Goal: Information Seeking & Learning: Compare options

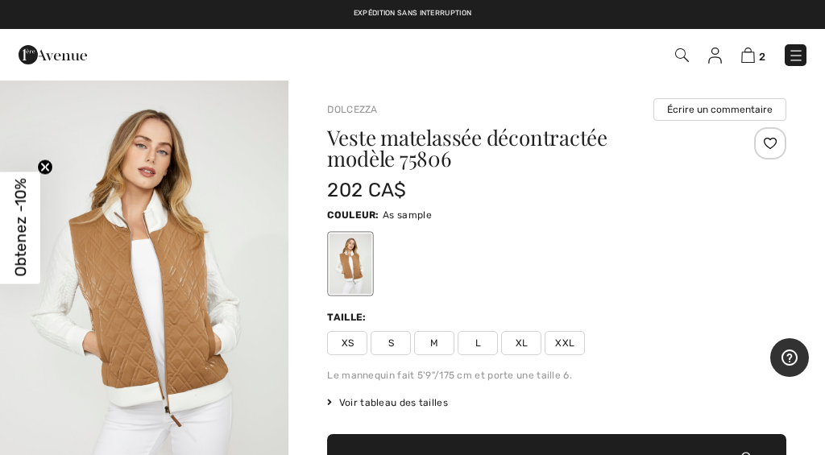
click at [754, 53] on img at bounding box center [748, 55] width 14 height 15
click at [359, 112] on link "Dolcezza" at bounding box center [352, 109] width 50 height 11
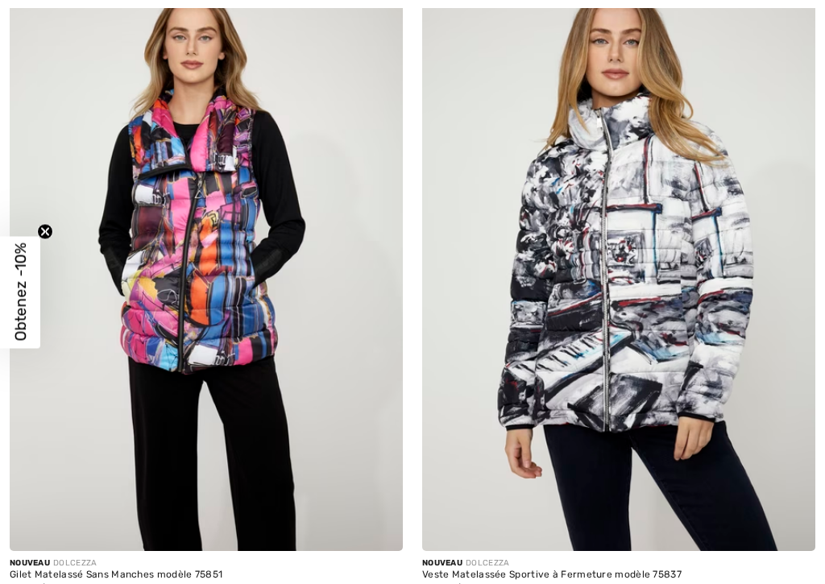
checkbox input "true"
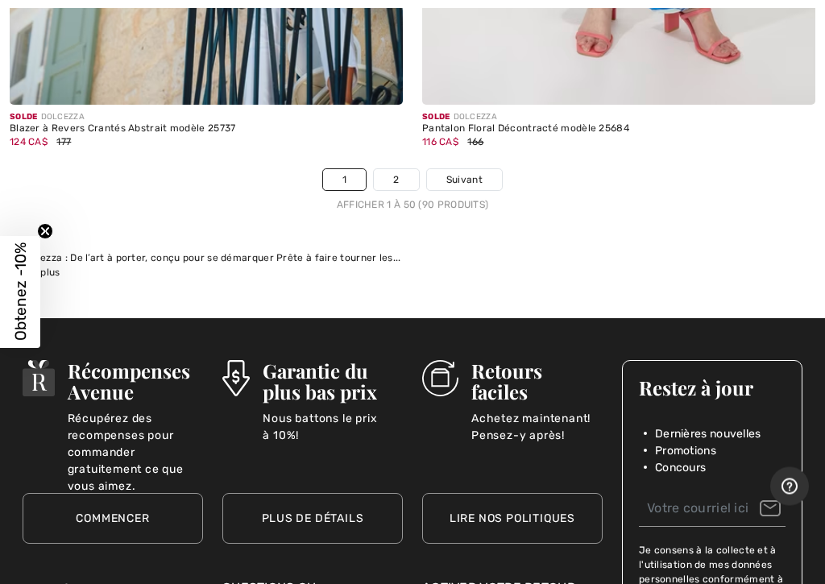
scroll to position [17300, 0]
click at [401, 169] on link "2" at bounding box center [396, 179] width 44 height 21
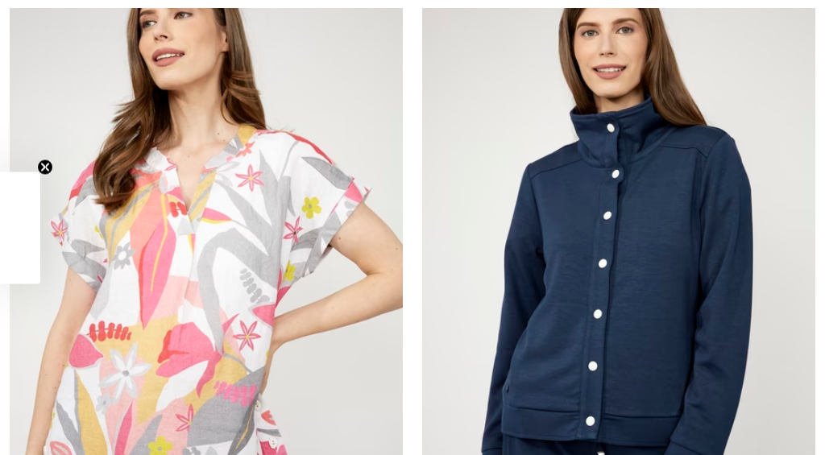
checkbox input "true"
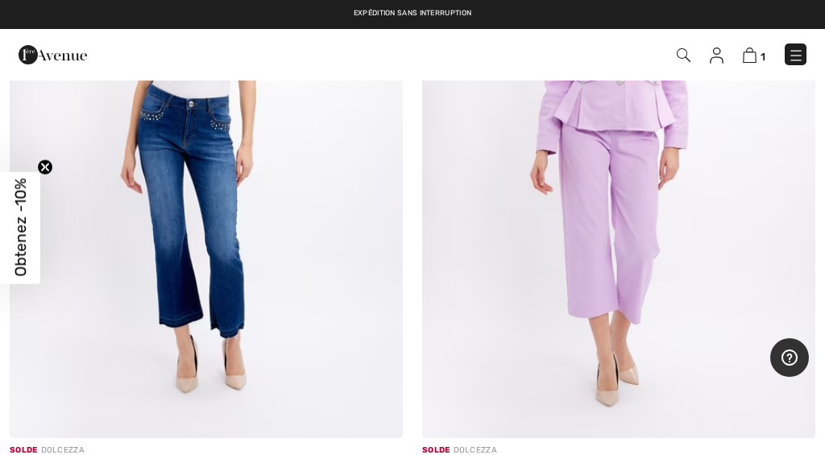
scroll to position [13652, 0]
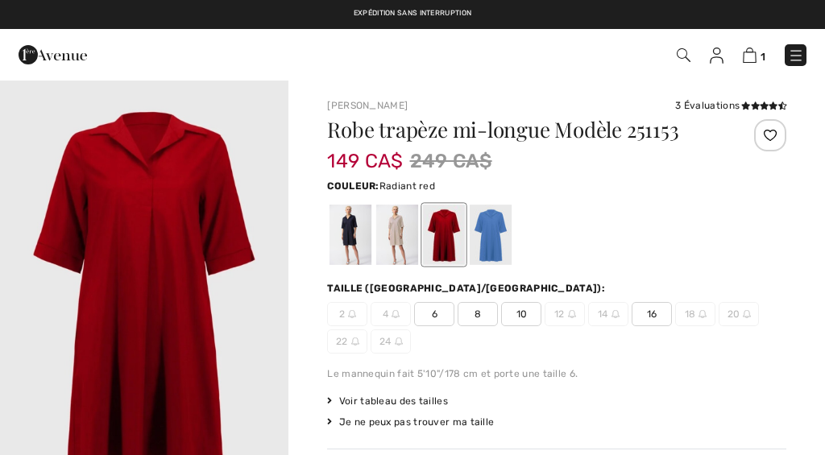
checkbox input "true"
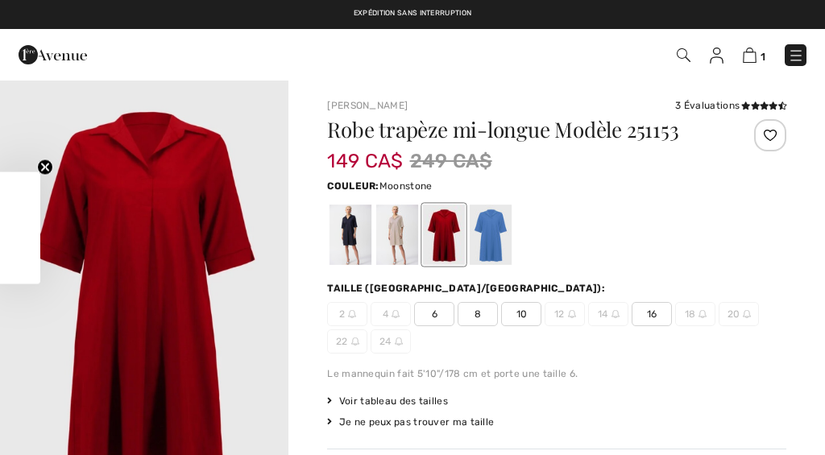
click at [400, 236] on div at bounding box center [397, 235] width 42 height 60
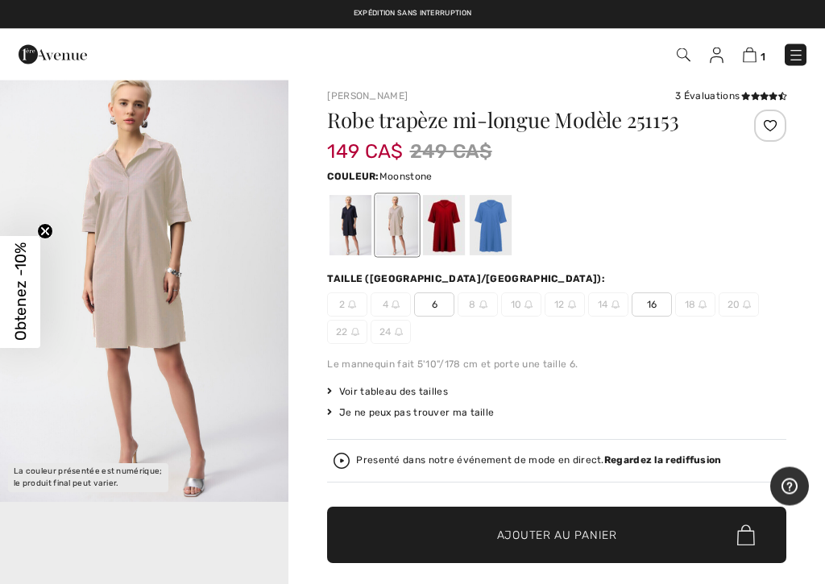
scroll to position [10, 0]
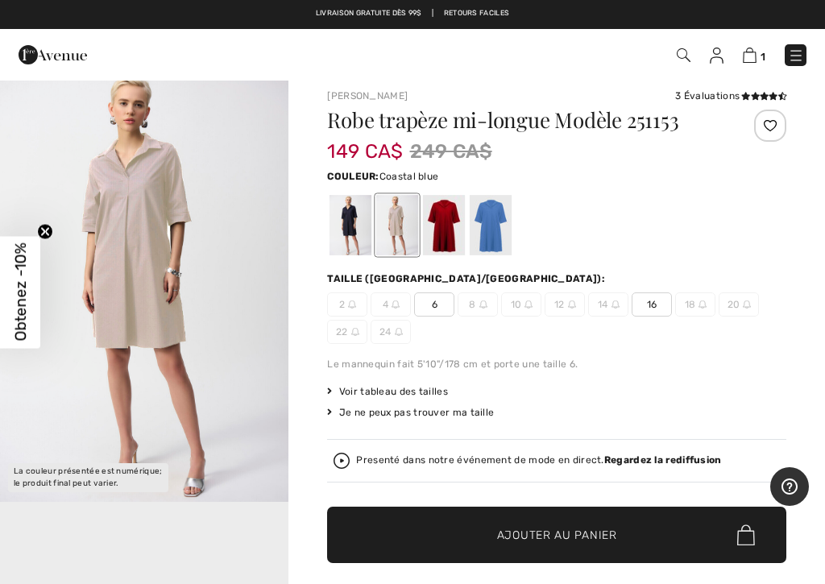
click at [496, 233] on div at bounding box center [491, 225] width 42 height 60
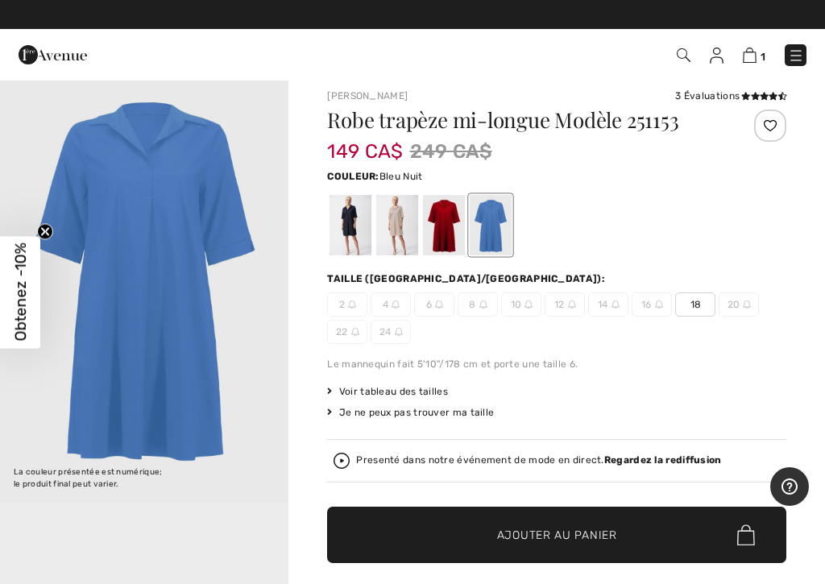
click at [354, 227] on div at bounding box center [351, 225] width 42 height 60
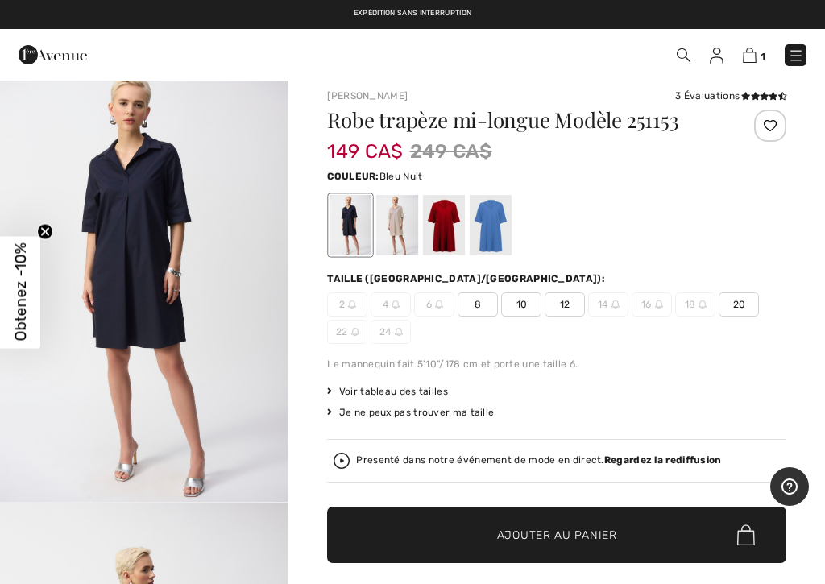
click at [406, 229] on div at bounding box center [397, 225] width 42 height 60
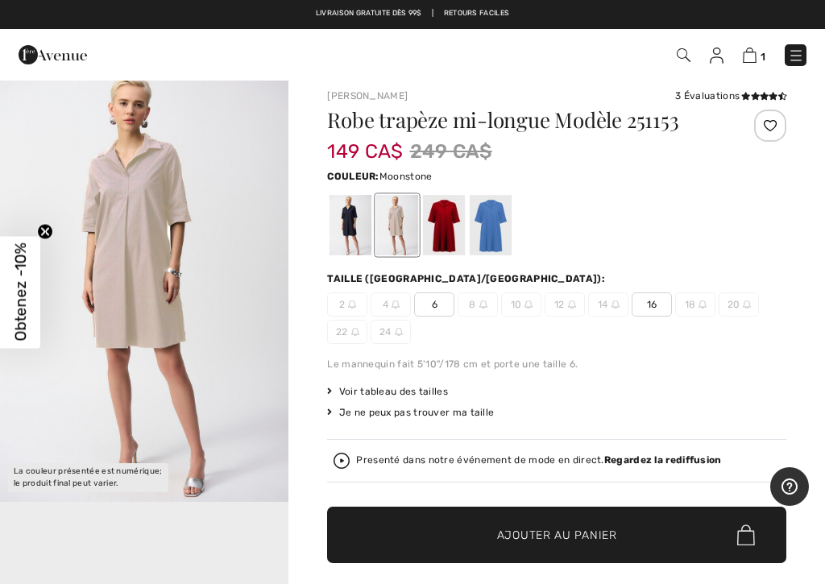
click at [167, 242] on img "1 / 1" at bounding box center [144, 285] width 288 height 433
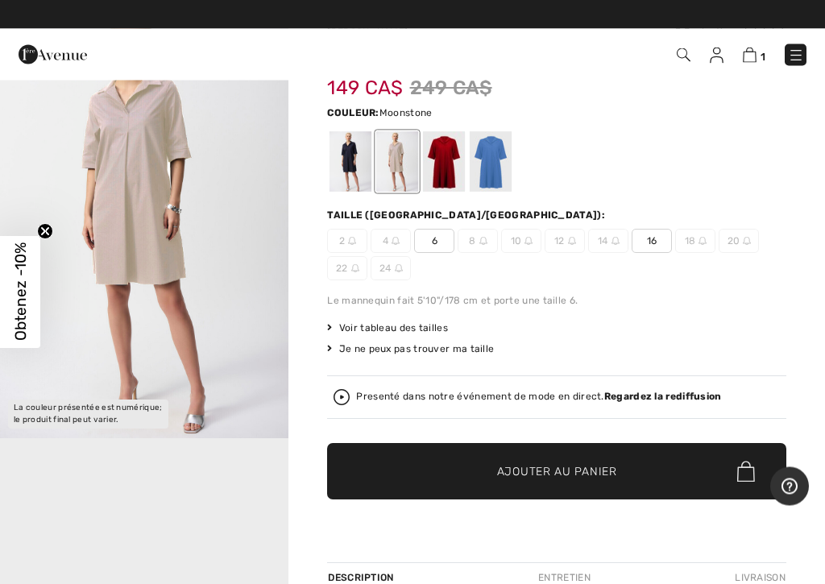
scroll to position [73, 0]
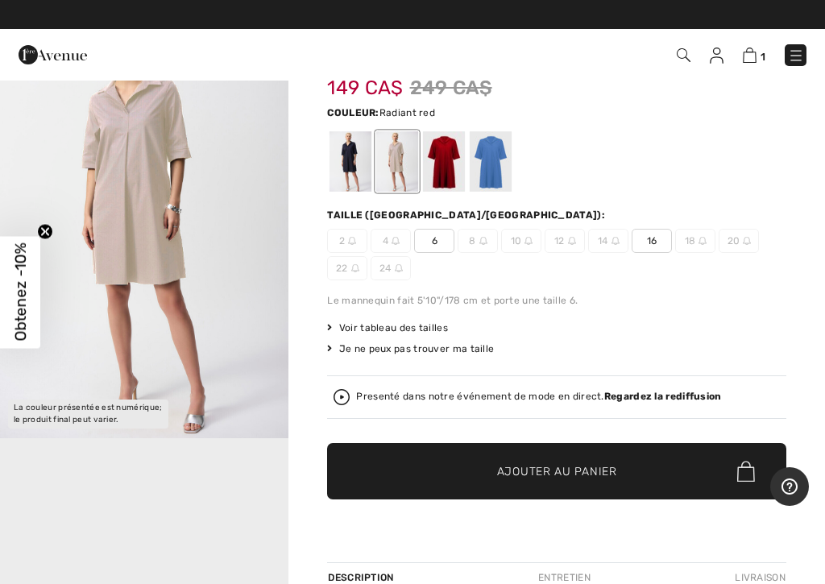
click at [456, 156] on div at bounding box center [444, 161] width 42 height 60
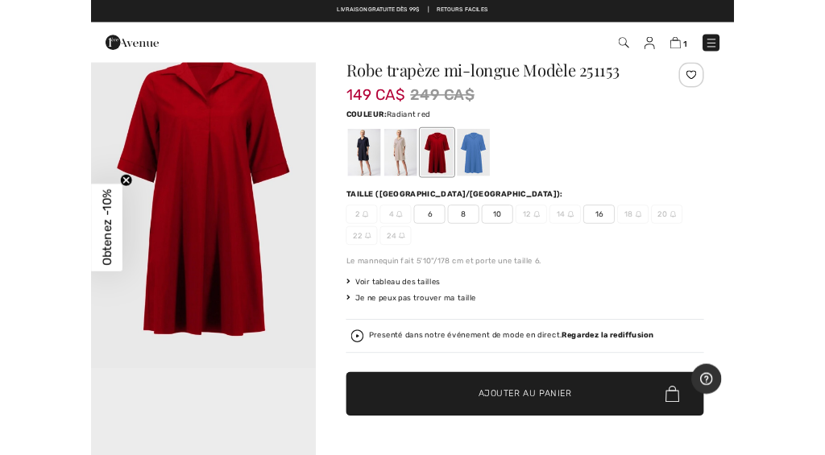
scroll to position [0, 0]
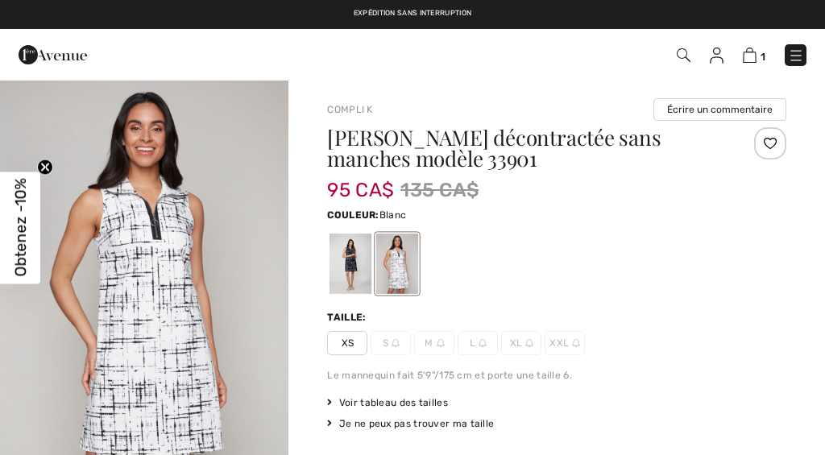
click at [355, 113] on link "Compli K" at bounding box center [349, 109] width 45 height 11
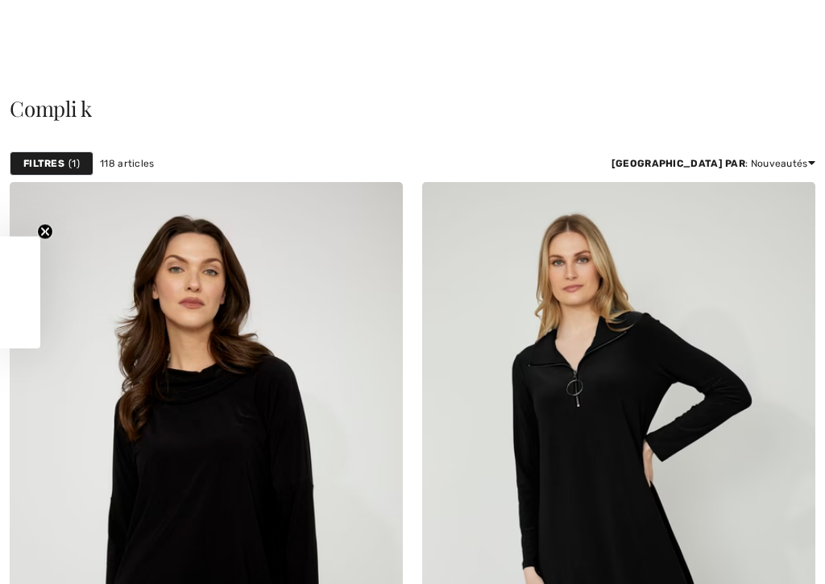
checkbox input "true"
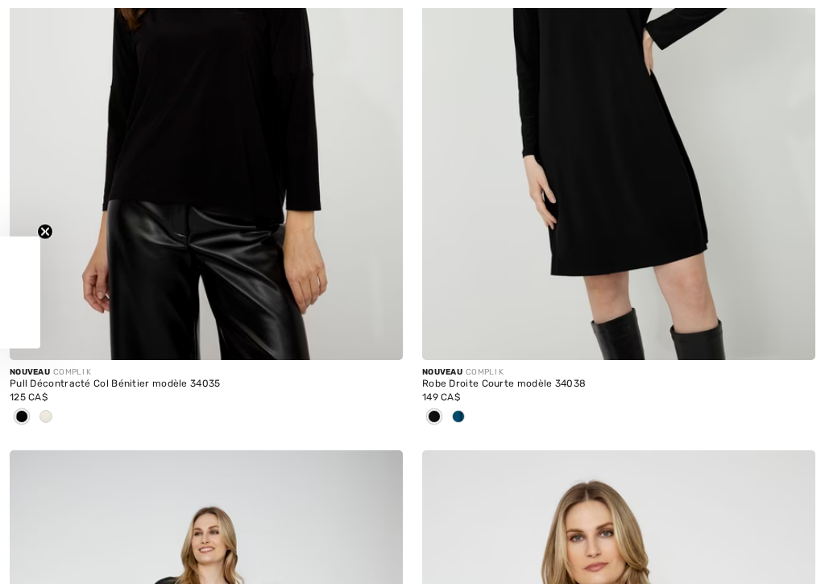
click at [464, 417] on span at bounding box center [458, 416] width 13 height 13
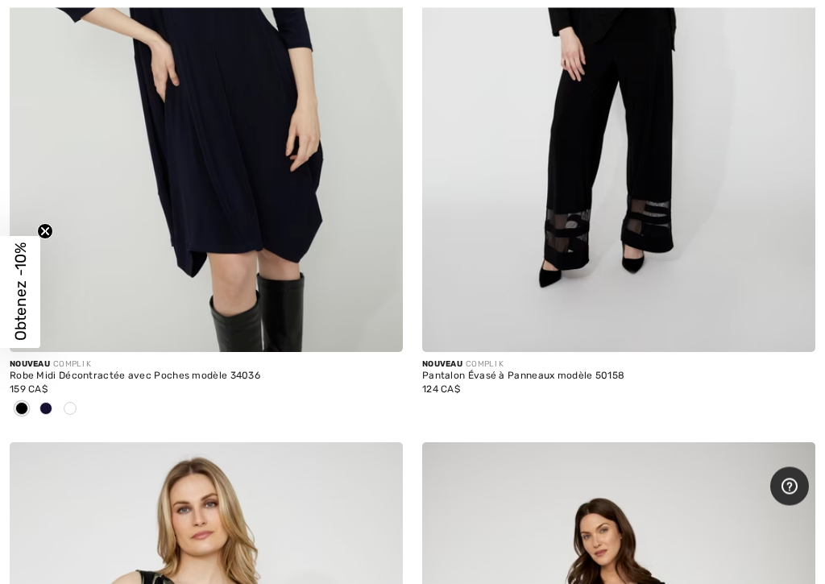
scroll to position [9979, 0]
click at [44, 402] on span at bounding box center [45, 408] width 13 height 13
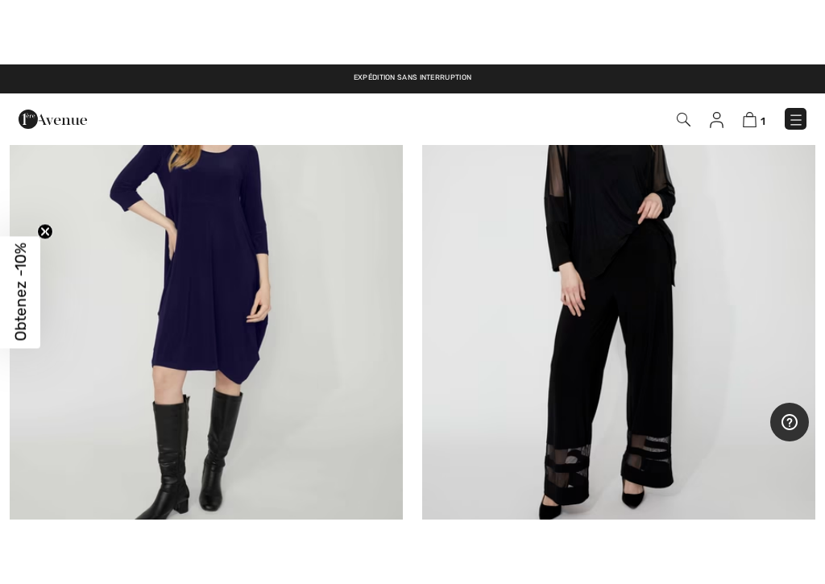
scroll to position [9959, 0]
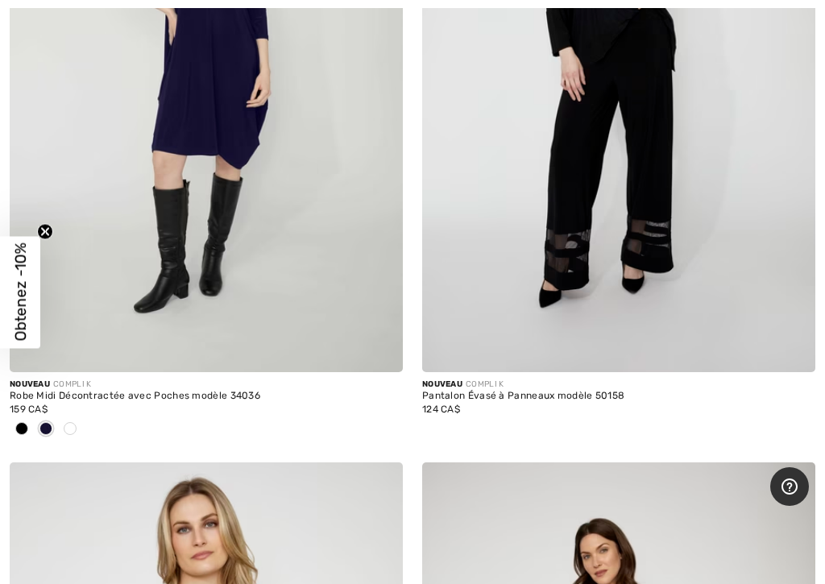
click at [75, 425] on div at bounding box center [70, 430] width 24 height 27
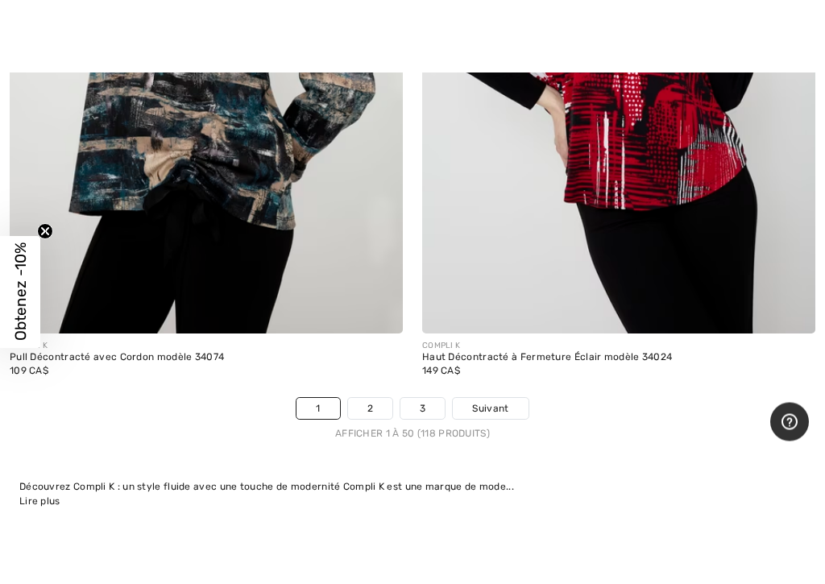
scroll to position [16956, 0]
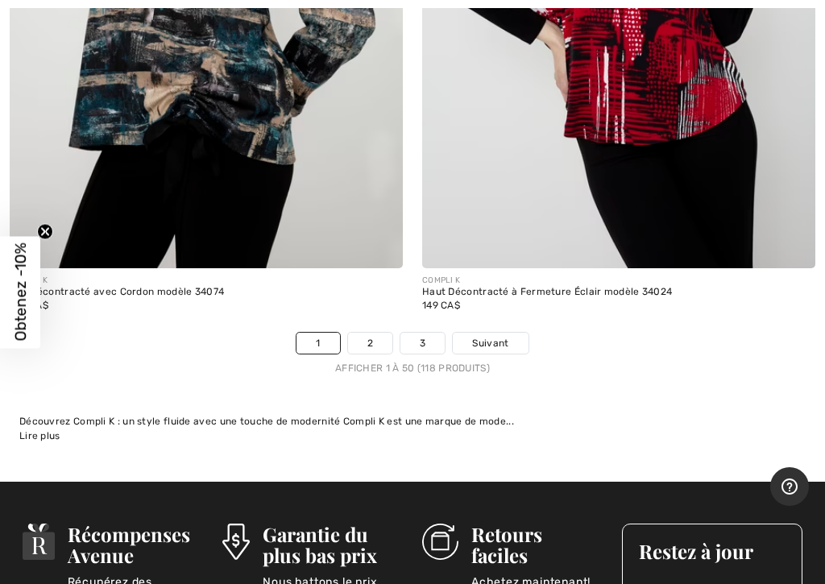
click at [379, 333] on link "2" at bounding box center [370, 343] width 44 height 21
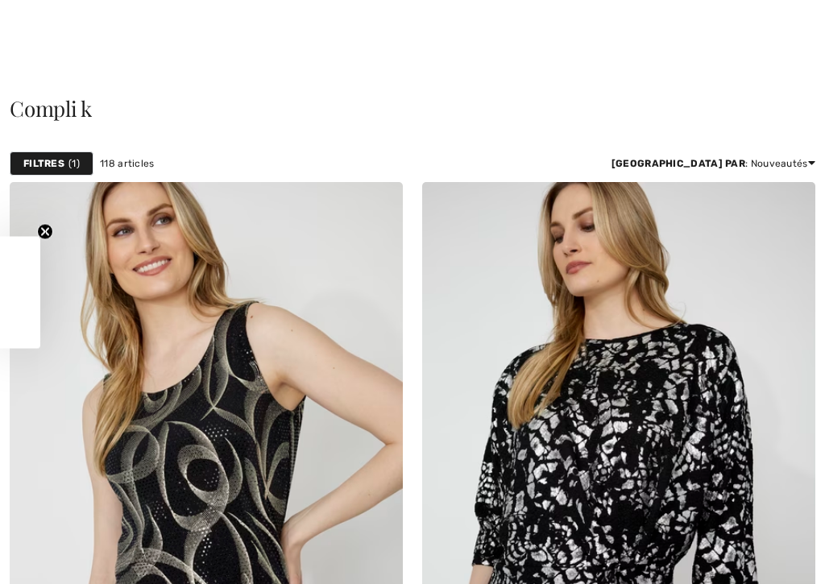
scroll to position [1564, 0]
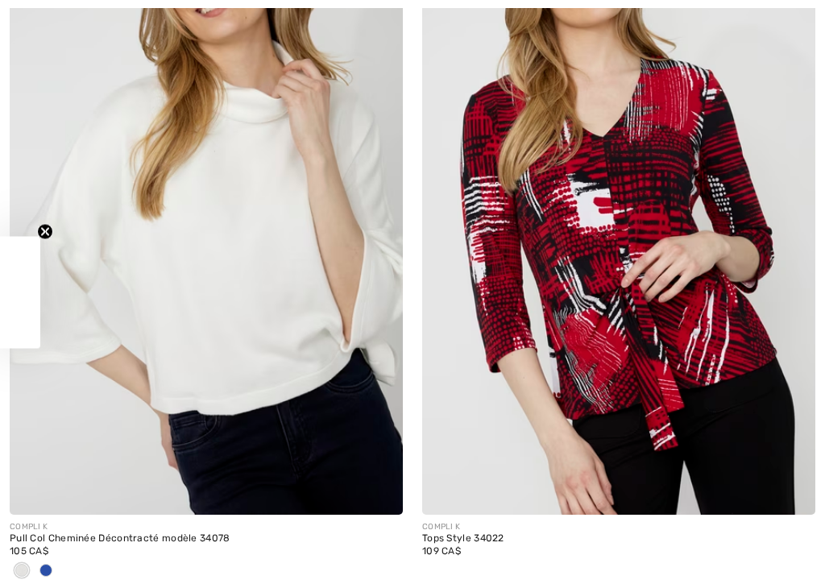
checkbox input "true"
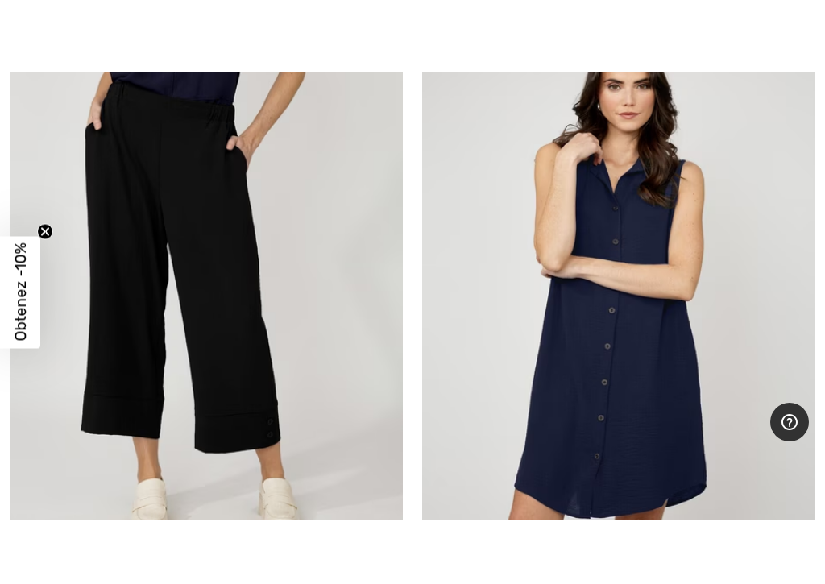
scroll to position [5214, 0]
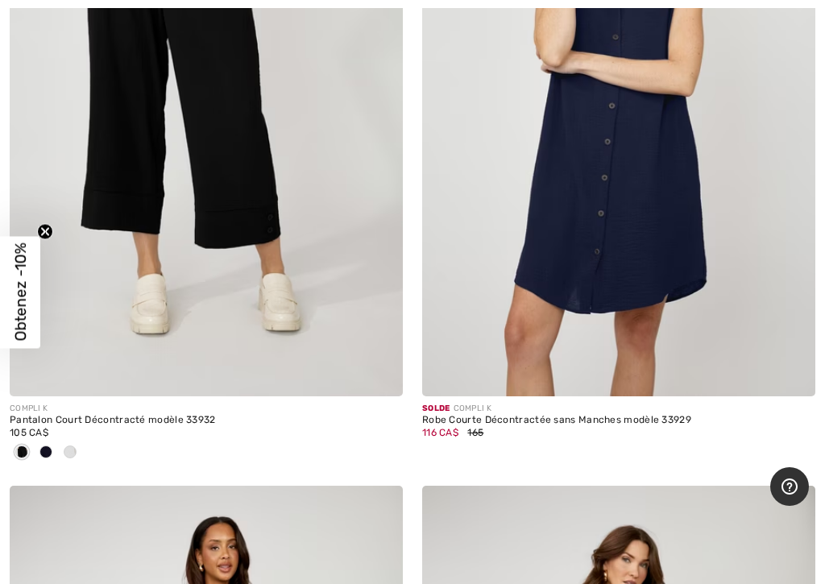
click at [583, 325] on img at bounding box center [618, 102] width 393 height 590
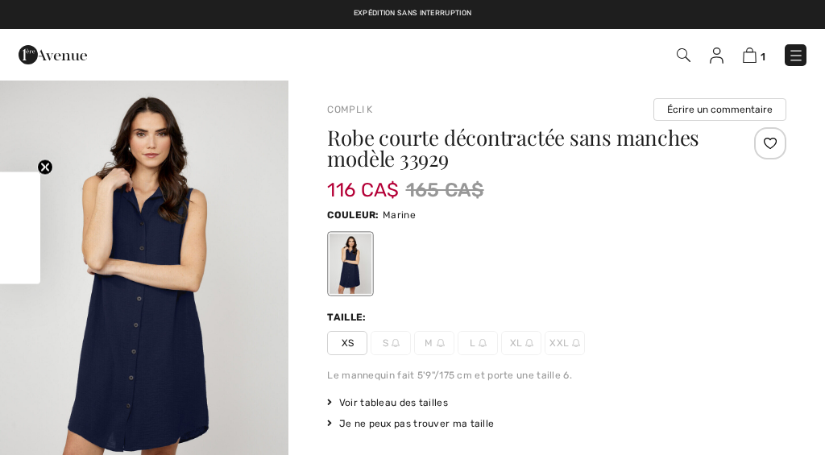
checkbox input "true"
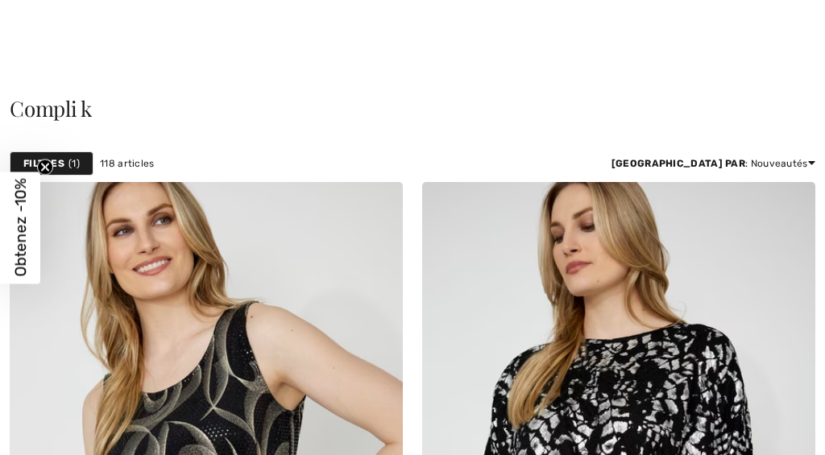
checkbox input "true"
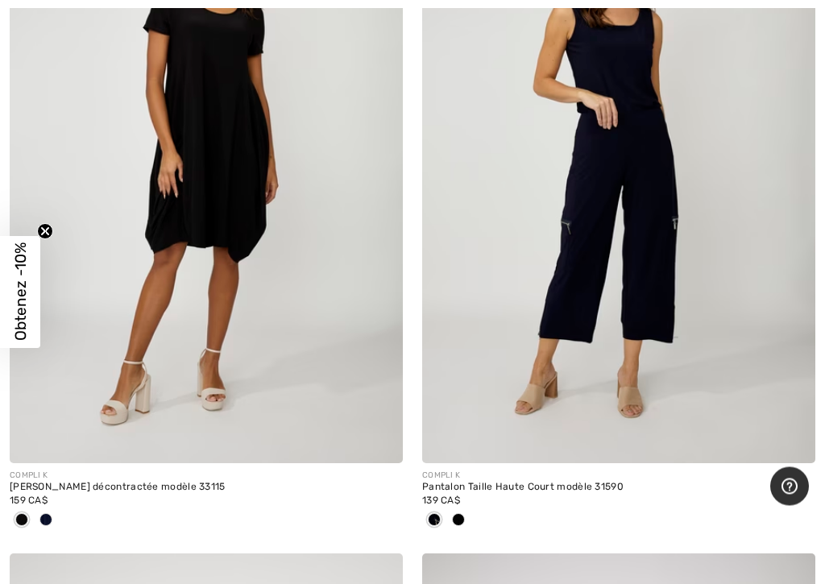
scroll to position [5828, 0]
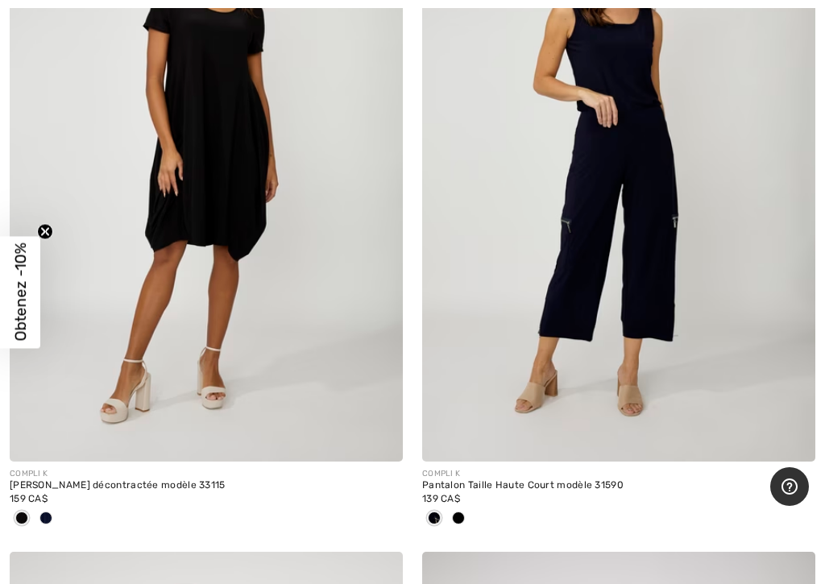
click at [52, 454] on span at bounding box center [45, 518] width 13 height 13
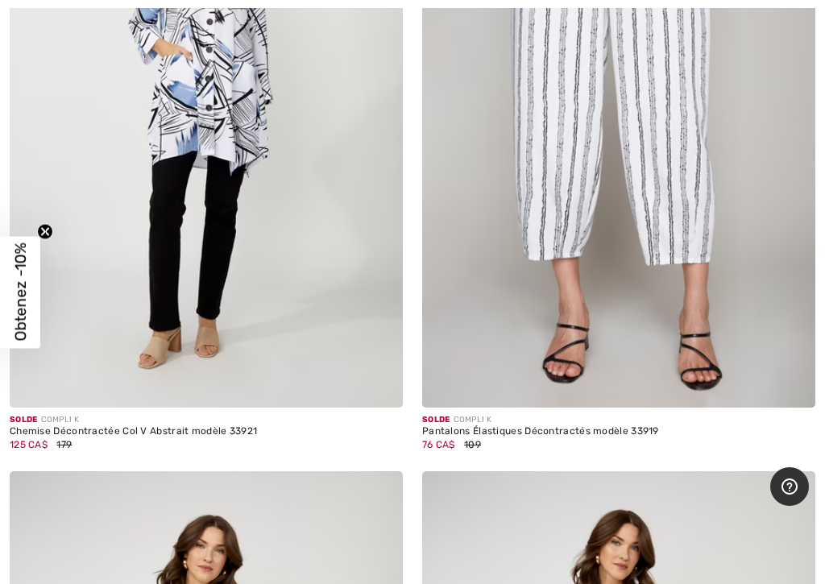
scroll to position [10201, 0]
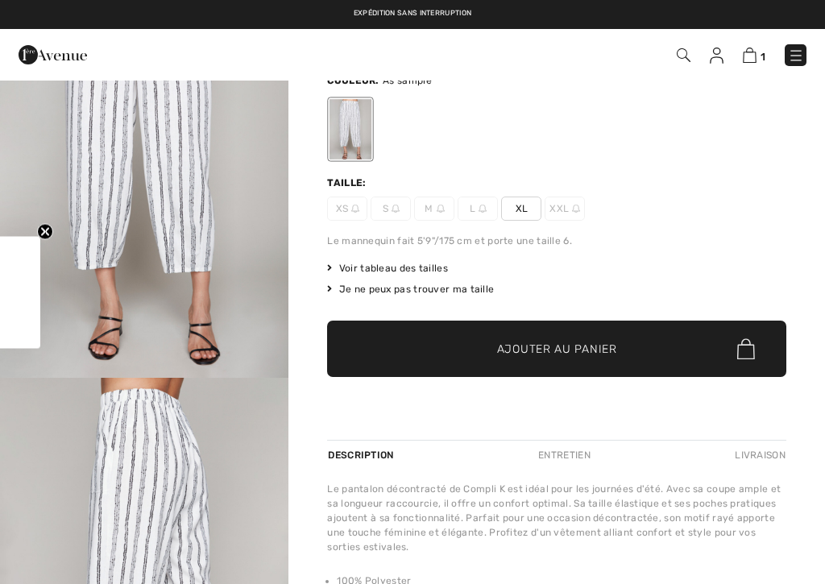
checkbox input "true"
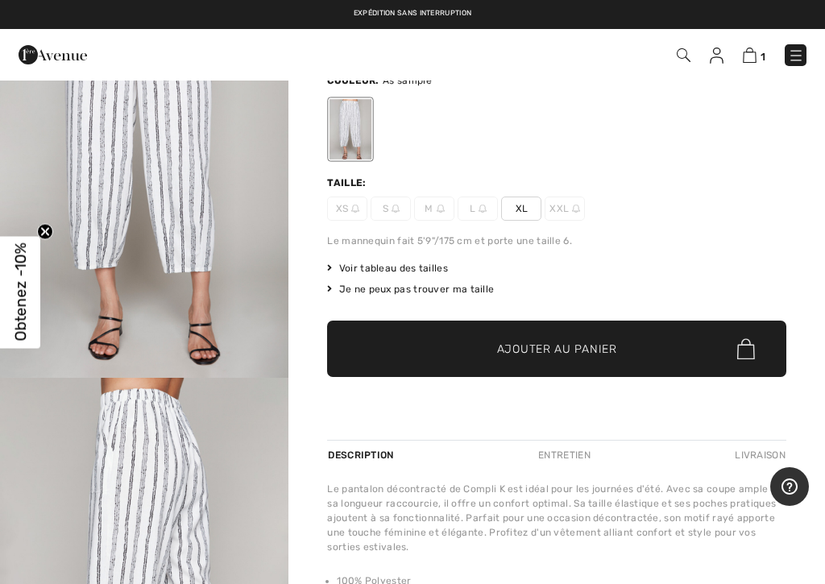
click at [499, 350] on span "Ajouter au panier" at bounding box center [557, 349] width 120 height 17
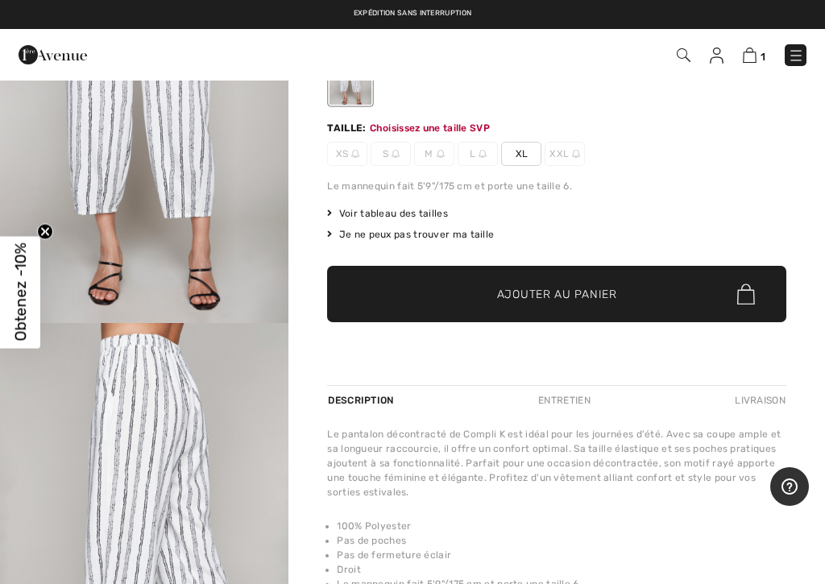
scroll to position [194, 0]
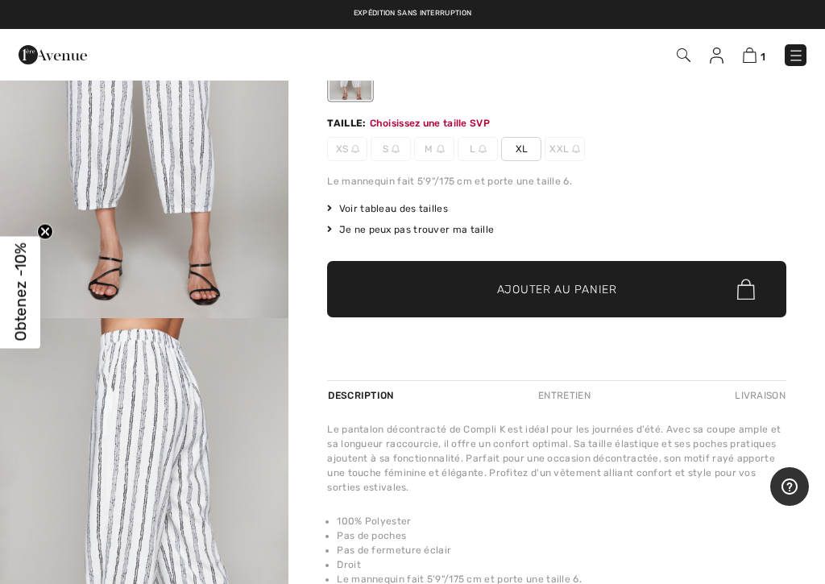
click at [526, 149] on span "XL" at bounding box center [521, 149] width 40 height 24
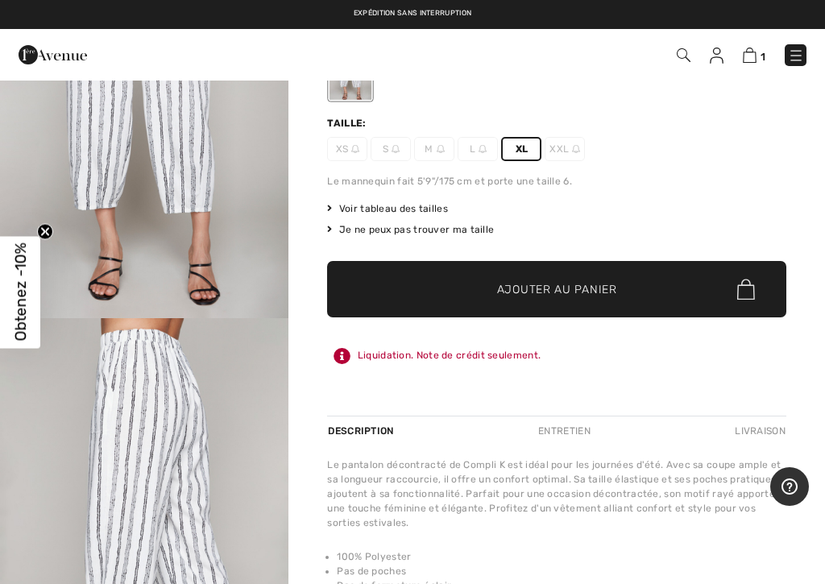
click at [517, 285] on span "Ajouter au panier" at bounding box center [557, 289] width 120 height 17
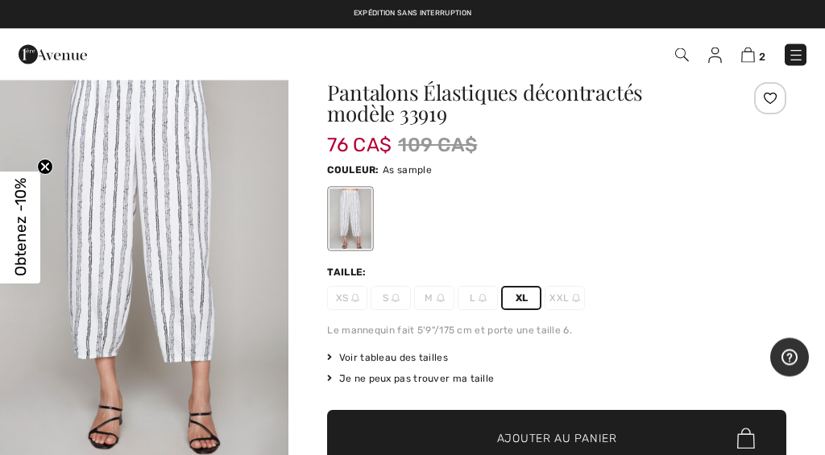
scroll to position [32, 0]
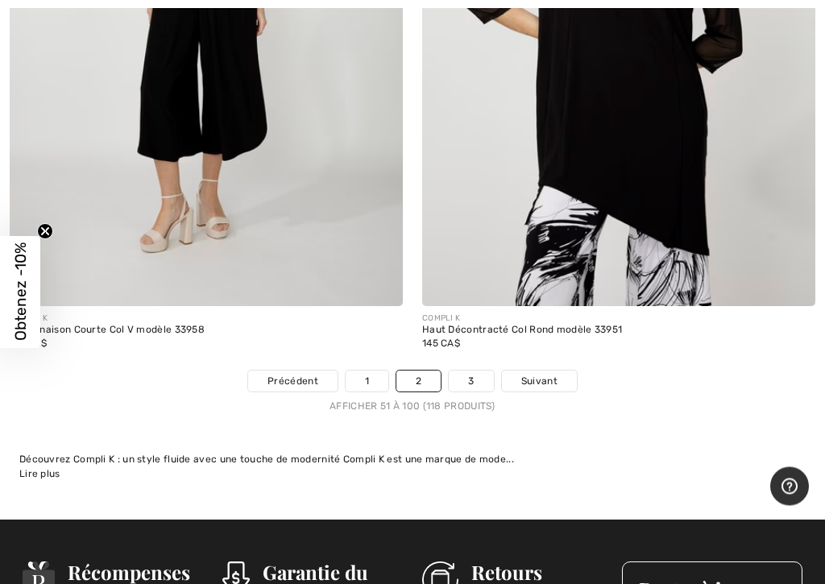
scroll to position [17051, 0]
click at [483, 371] on link "3" at bounding box center [471, 381] width 44 height 21
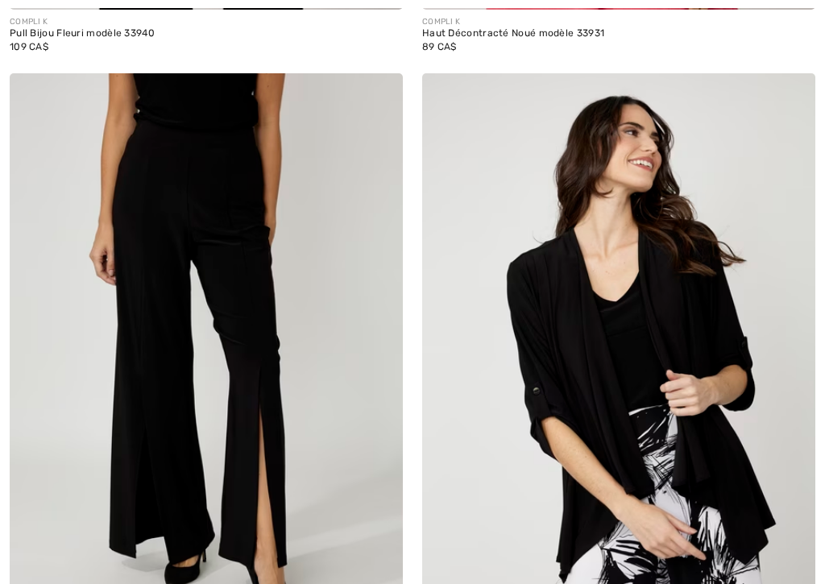
checkbox input "true"
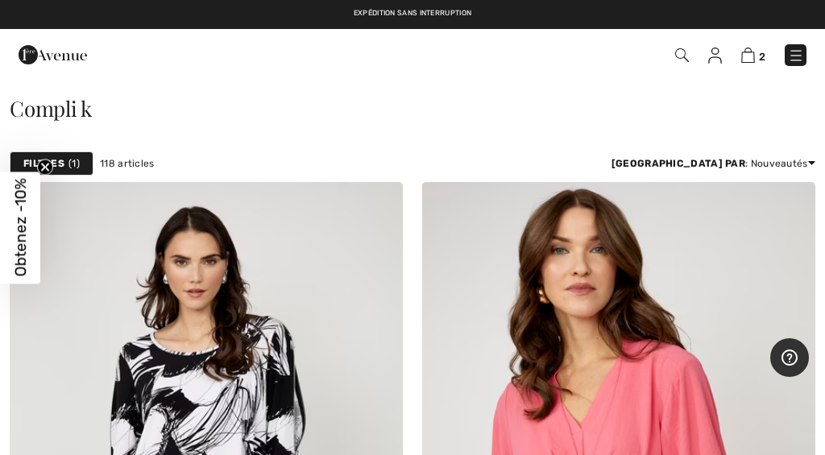
click at [803, 56] on img at bounding box center [796, 56] width 16 height 16
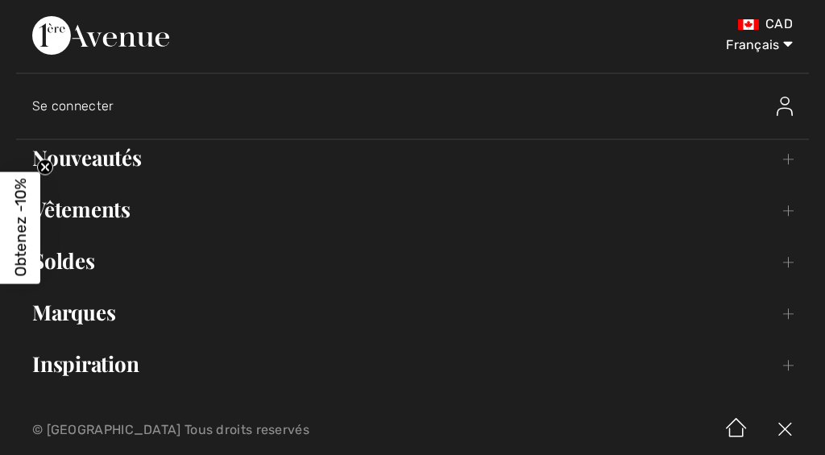
click at [182, 321] on link "Marques Open submenu" at bounding box center [412, 312] width 793 height 35
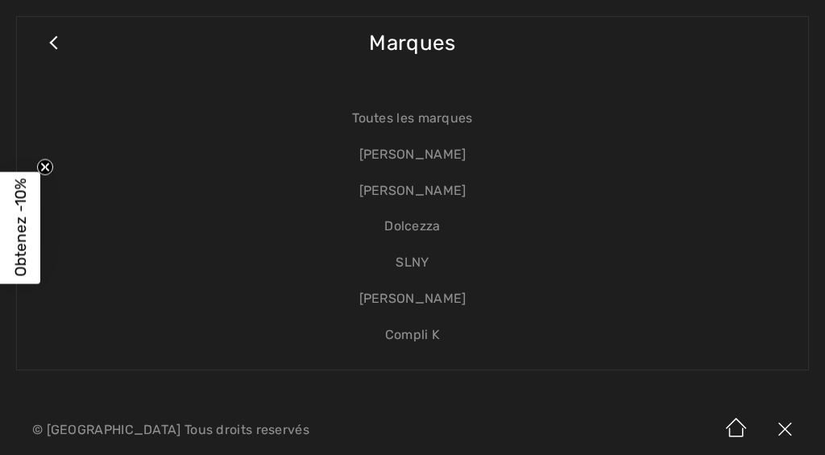
click at [422, 264] on link "SLNY" at bounding box center [412, 263] width 759 height 36
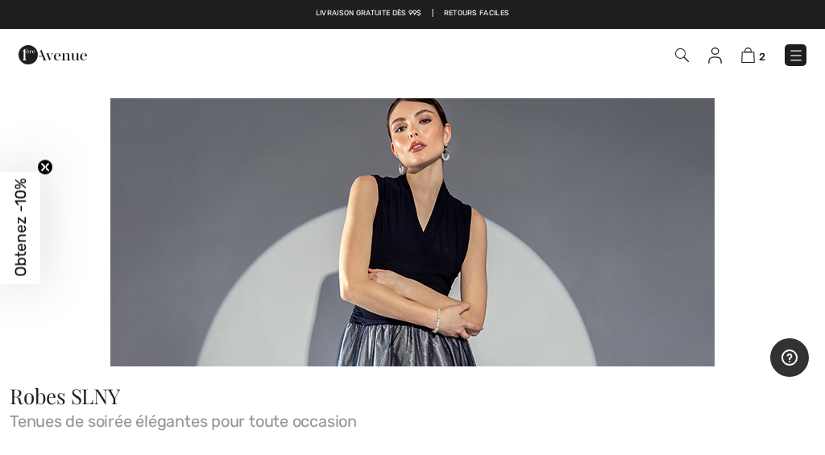
click at [803, 48] on img at bounding box center [796, 56] width 16 height 16
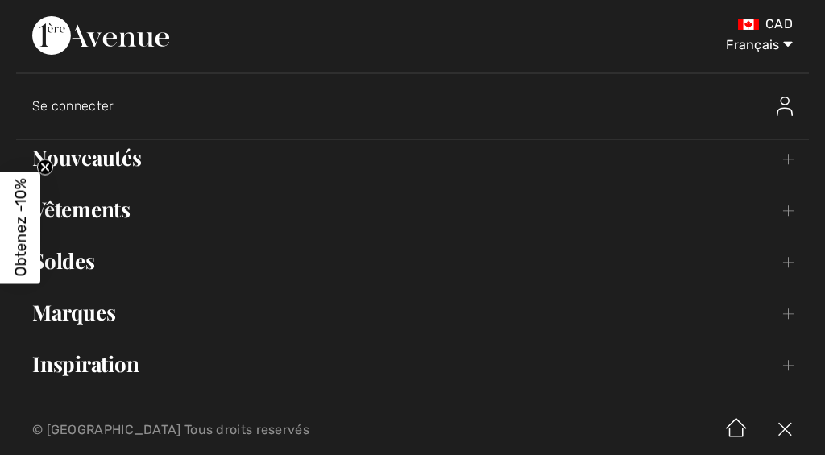
click at [120, 322] on link "Marques Open submenu" at bounding box center [412, 312] width 793 height 35
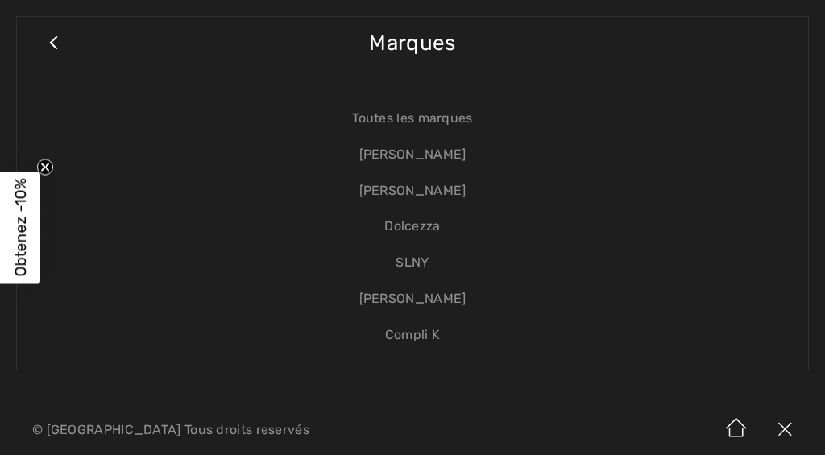
click at [429, 189] on link "[PERSON_NAME]" at bounding box center [412, 191] width 759 height 36
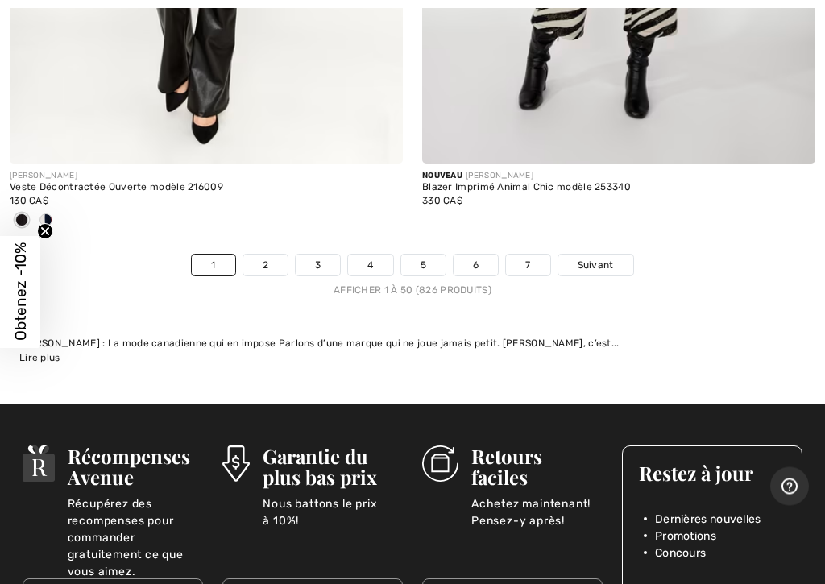
scroll to position [17507, 0]
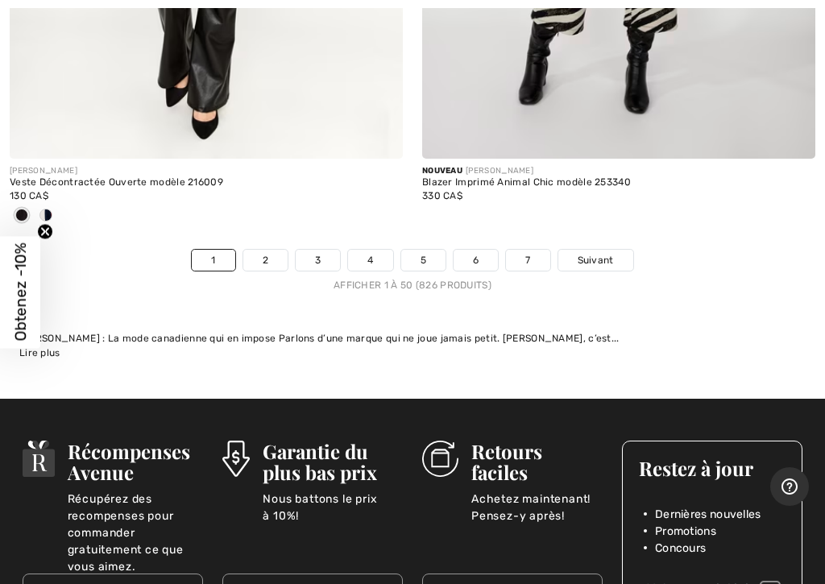
click at [282, 250] on link "2" at bounding box center [265, 260] width 44 height 21
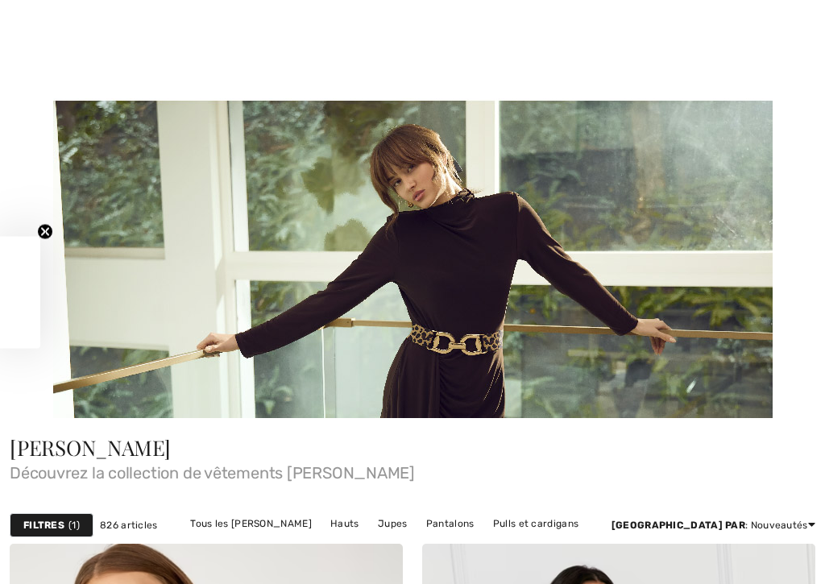
checkbox input "true"
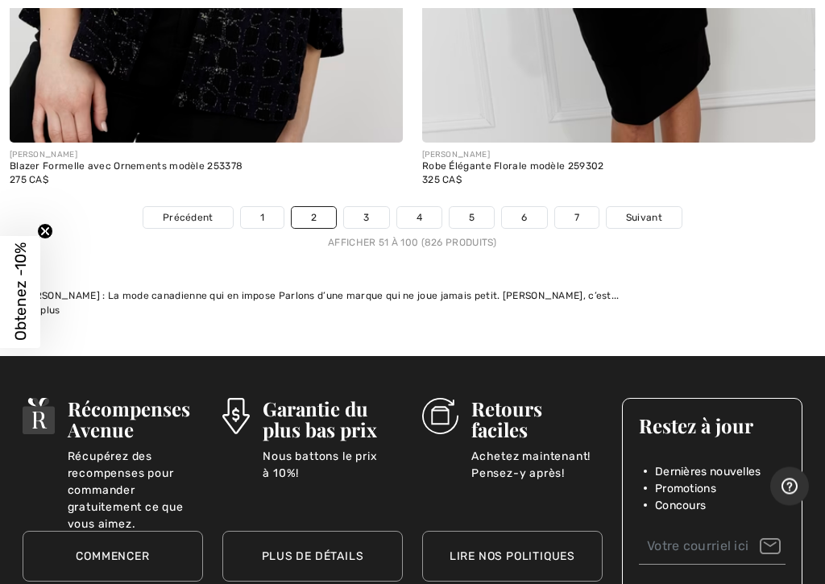
scroll to position [17393, 0]
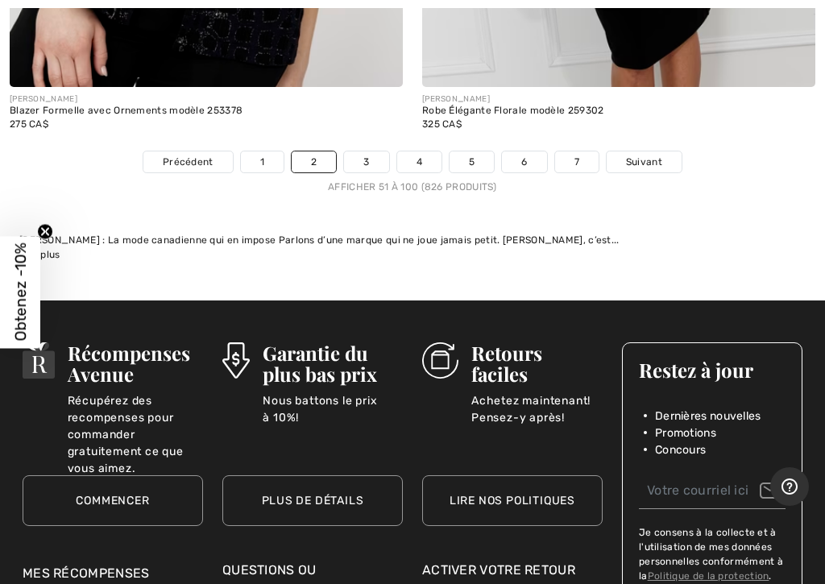
click at [650, 155] on span "Suivant" at bounding box center [644, 162] width 36 height 15
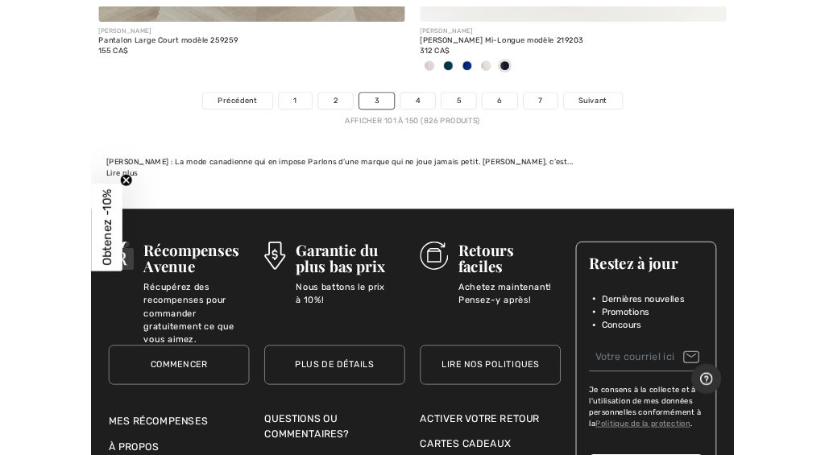
scroll to position [17516, 0]
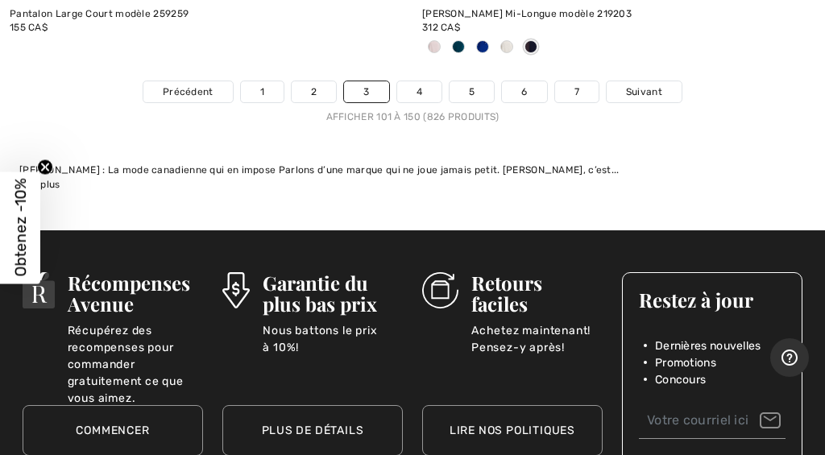
click at [422, 81] on link "4" at bounding box center [419, 91] width 44 height 21
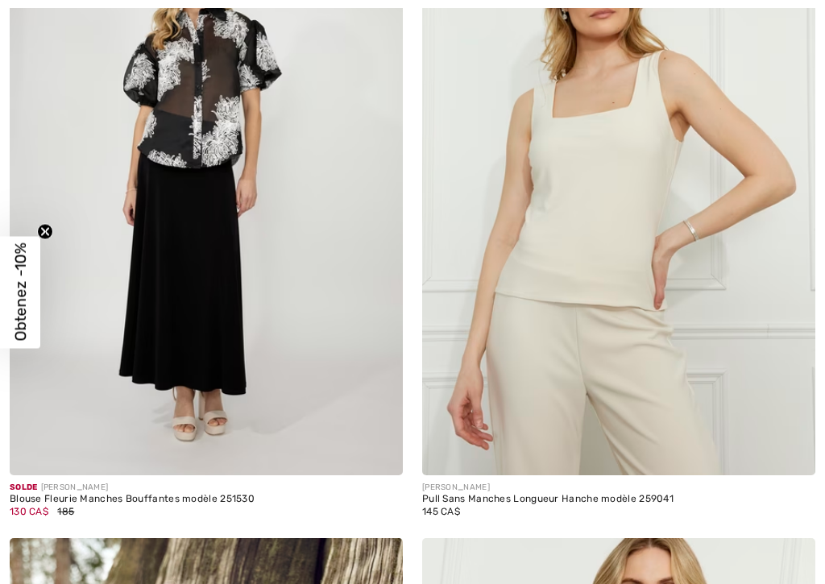
checkbox input "true"
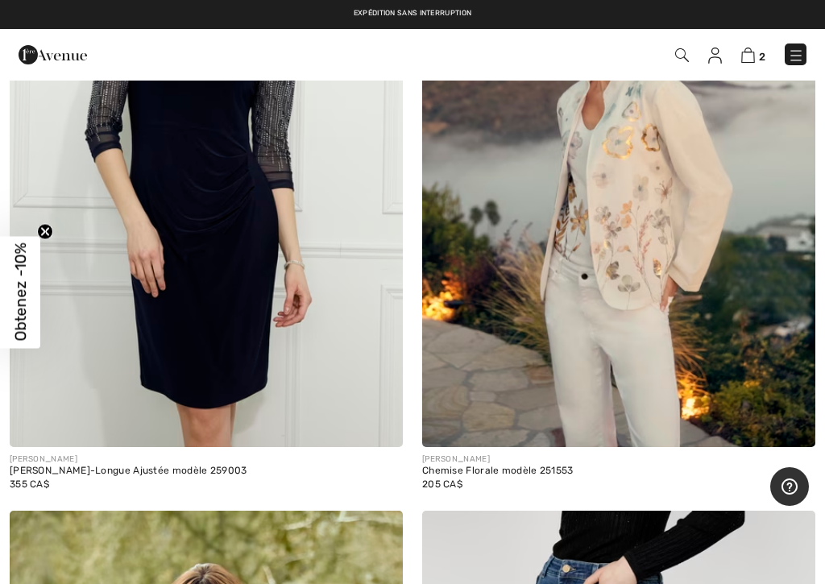
scroll to position [10778, 0]
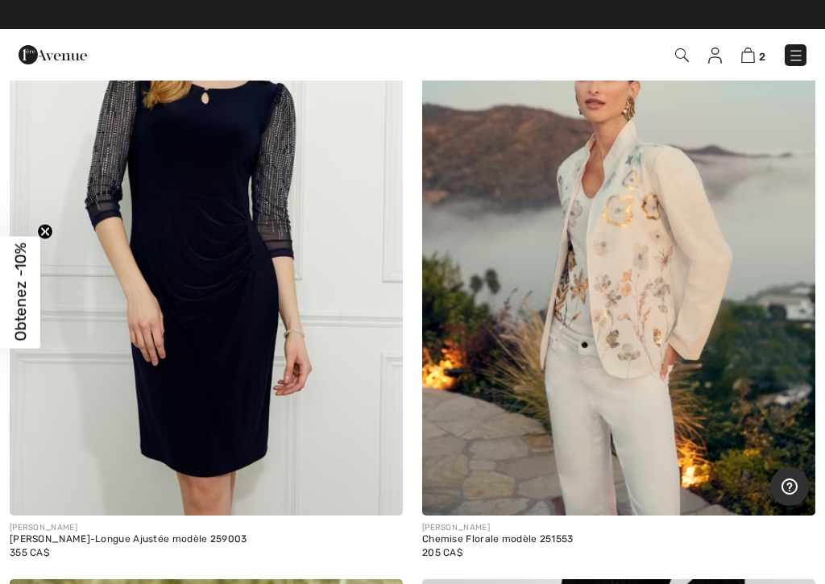
click at [618, 344] on img at bounding box center [618, 221] width 393 height 590
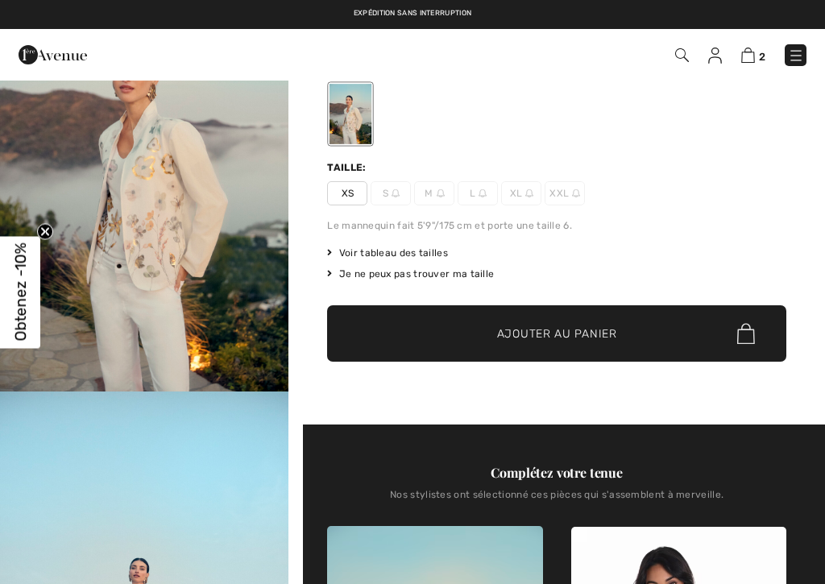
checkbox input "true"
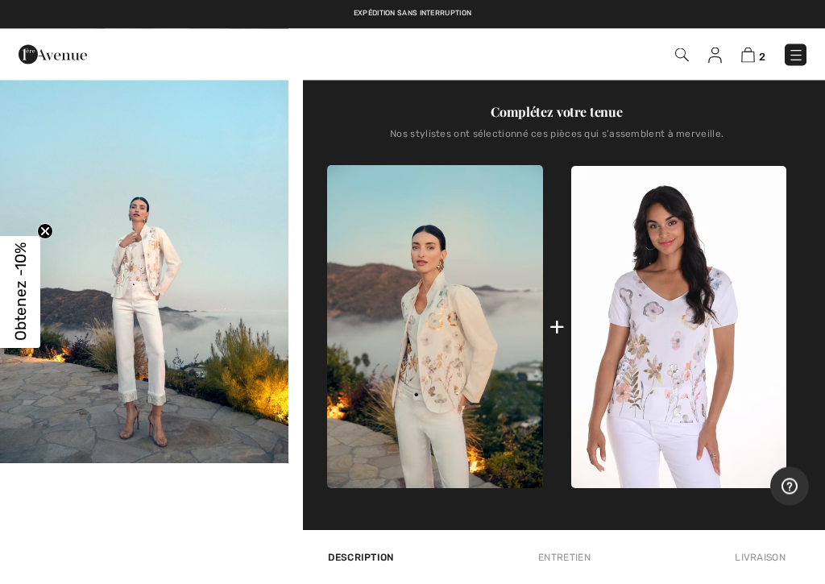
scroll to position [482, 0]
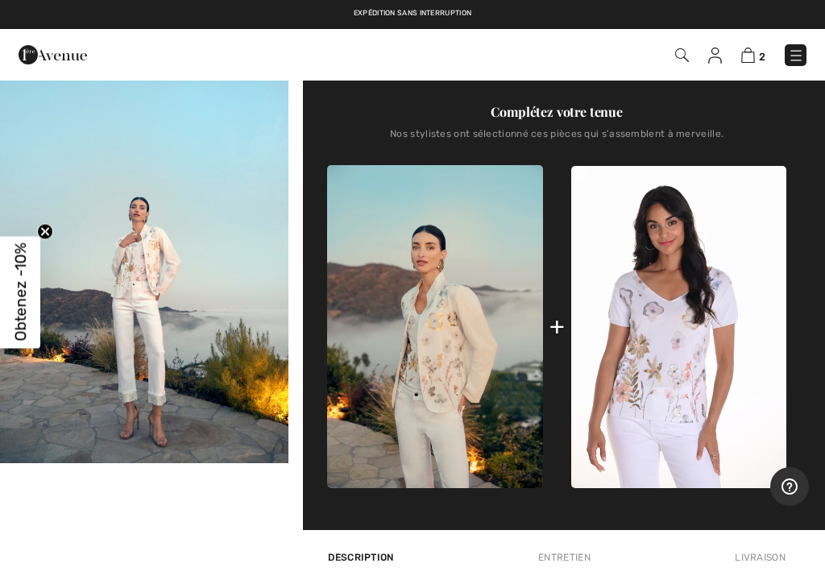
click at [695, 343] on img at bounding box center [678, 327] width 215 height 322
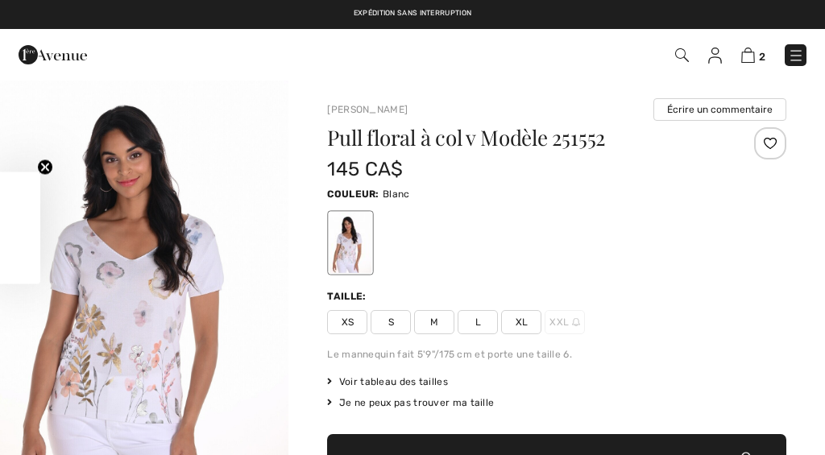
checkbox input "true"
